Goal: Task Accomplishment & Management: Manage account settings

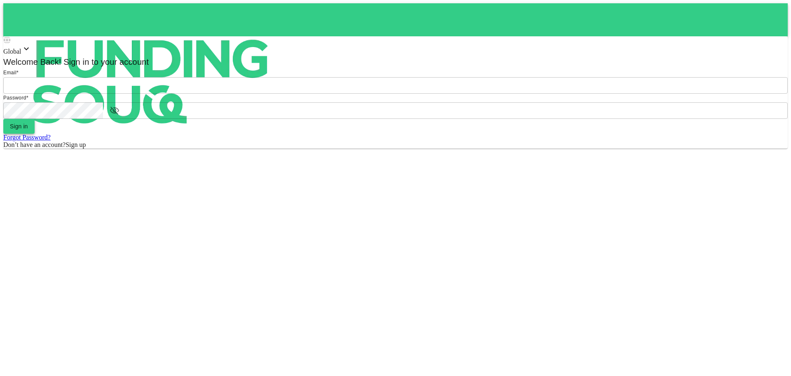
type input "[EMAIL_ADDRESS][DOMAIN_NAME]"
click at [28, 129] on span "Sign in" at bounding box center [19, 126] width 18 height 7
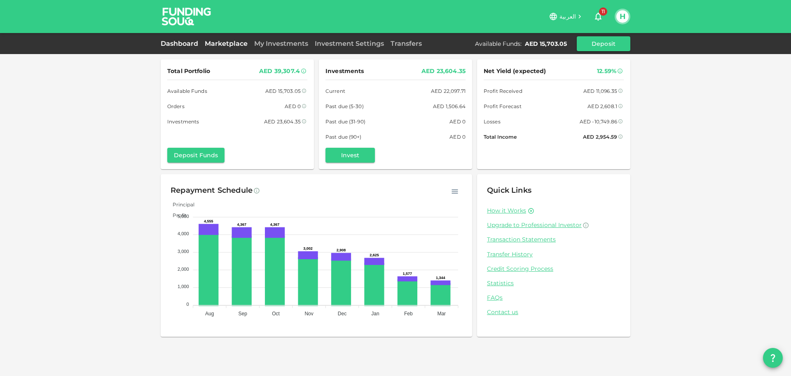
click at [237, 45] on link "Marketplace" at bounding box center [226, 44] width 49 height 8
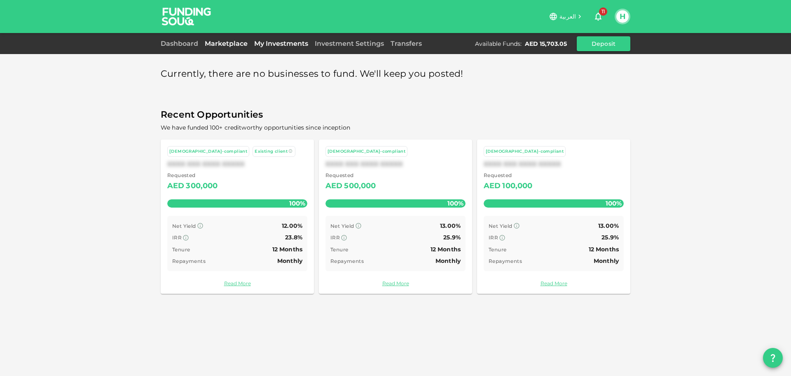
click at [268, 45] on link "My Investments" at bounding box center [281, 44] width 61 height 8
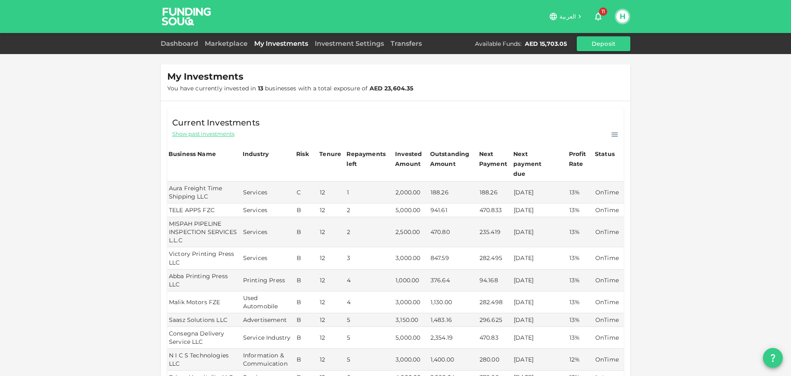
scroll to position [165, 0]
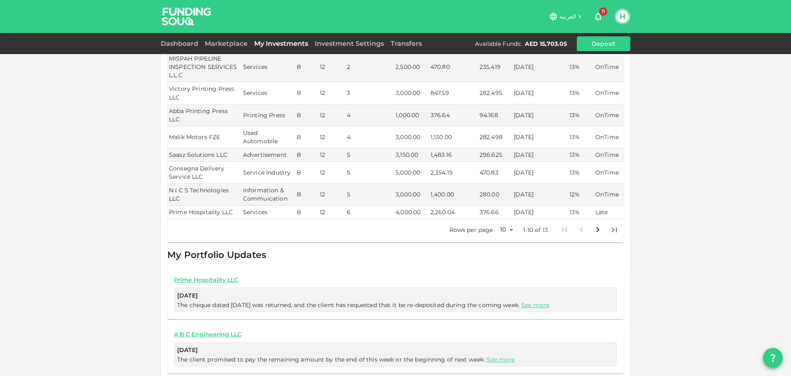
click at [505, 210] on body "العربية 11 H Dashboard Marketplace My Investments Investment Settings Transfers…" at bounding box center [395, 188] width 791 height 376
click at [507, 238] on li "25" at bounding box center [503, 239] width 25 height 15
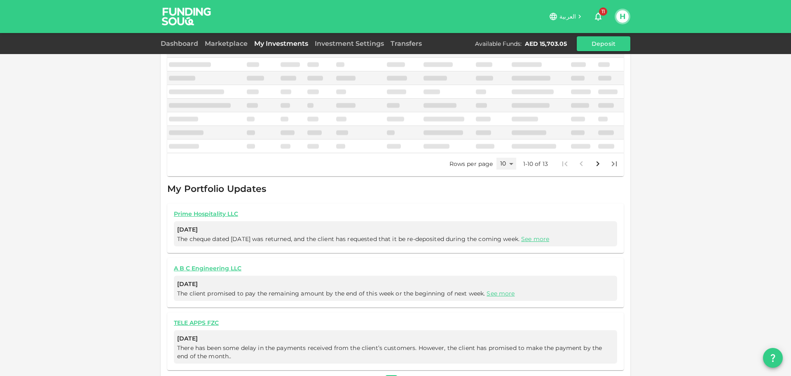
type input "25"
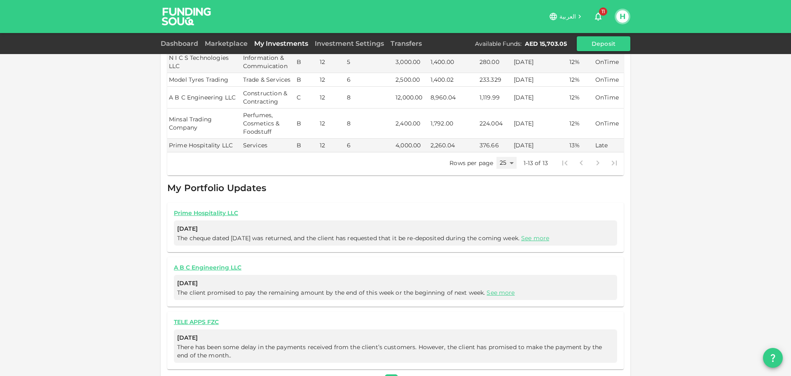
scroll to position [301, 0]
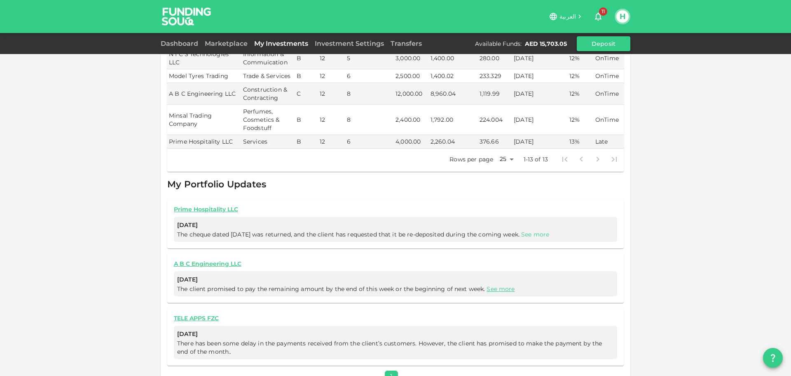
click at [539, 230] on link "See more" at bounding box center [535, 233] width 28 height 7
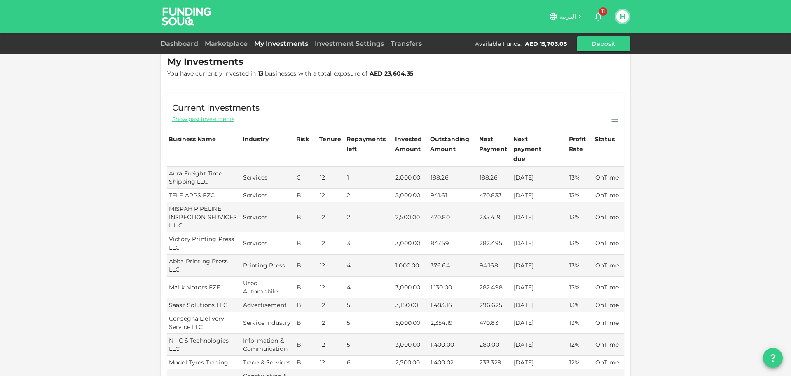
scroll to position [0, 0]
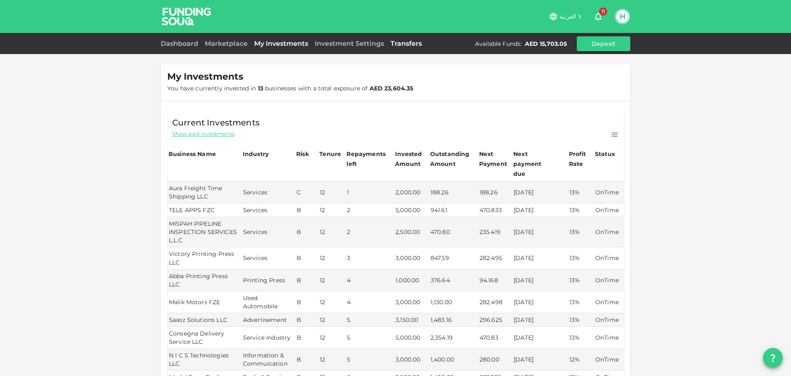
click at [394, 40] on link "Transfers" at bounding box center [406, 44] width 38 height 8
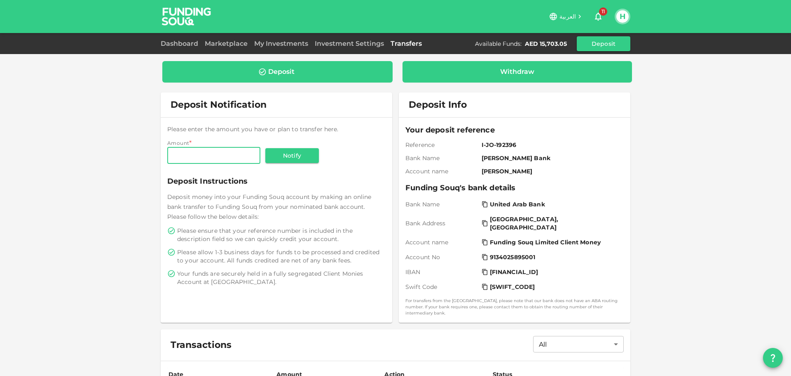
click at [496, 68] on div "Withdraw" at bounding box center [517, 72] width 217 height 8
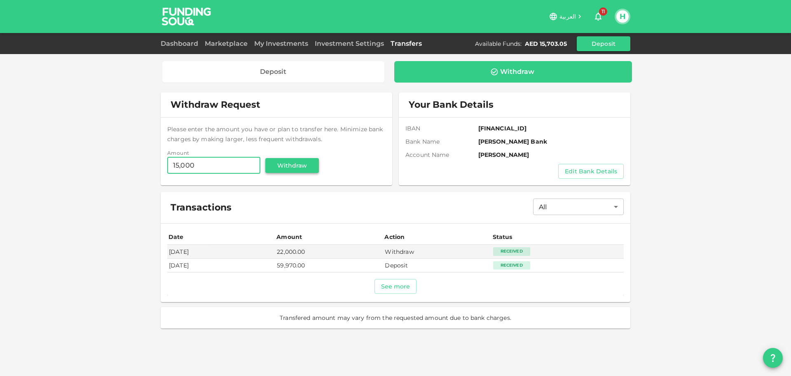
type input "15,000"
click at [288, 164] on button "Withdraw" at bounding box center [292, 165] width 54 height 15
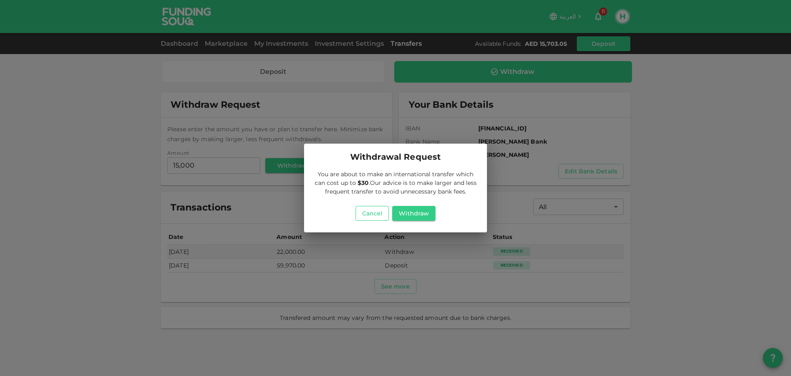
click at [369, 214] on button "Cancel" at bounding box center [373, 213] width 34 height 15
